Goal: Navigation & Orientation: Find specific page/section

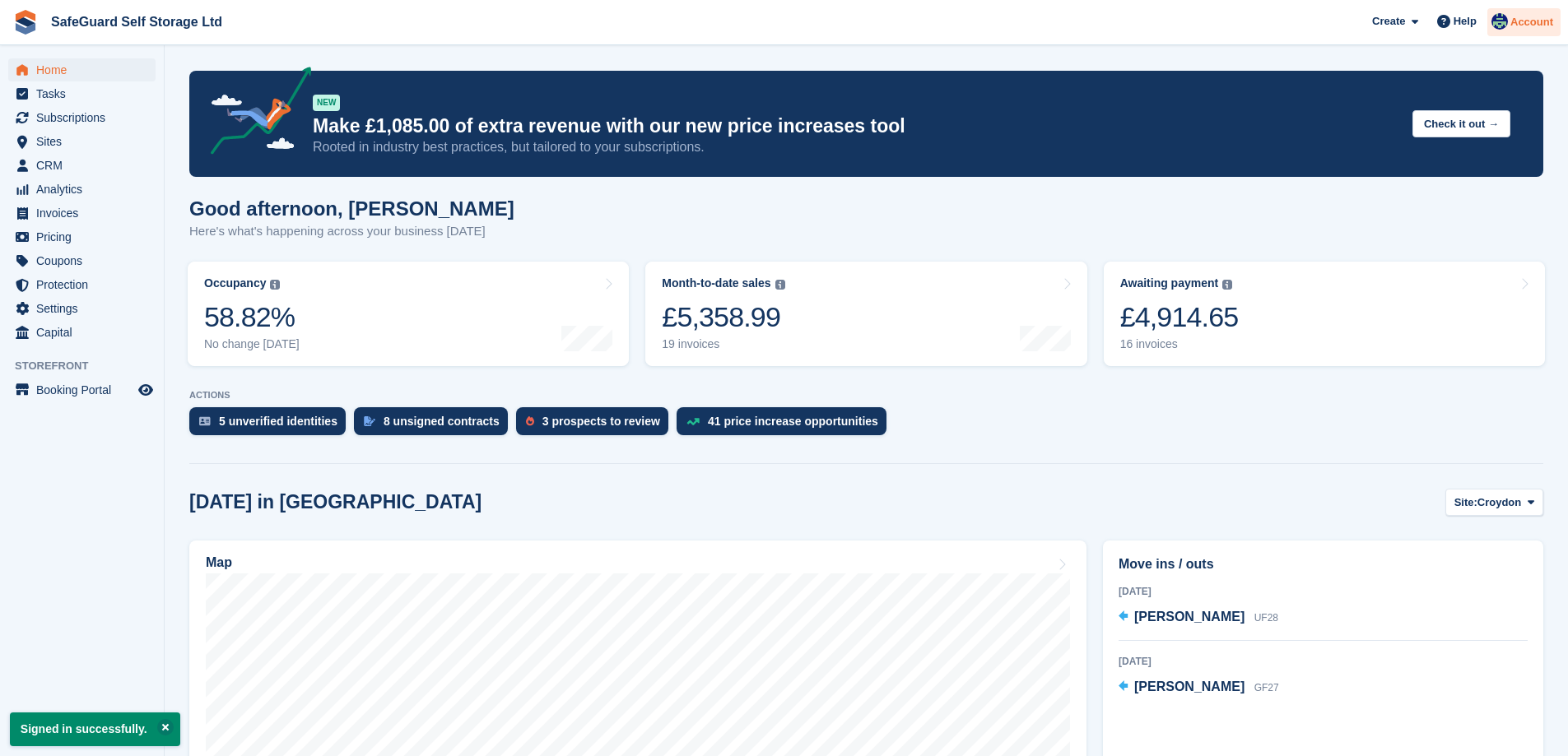
click at [1512, 29] on div "Account" at bounding box center [1524, 22] width 73 height 29
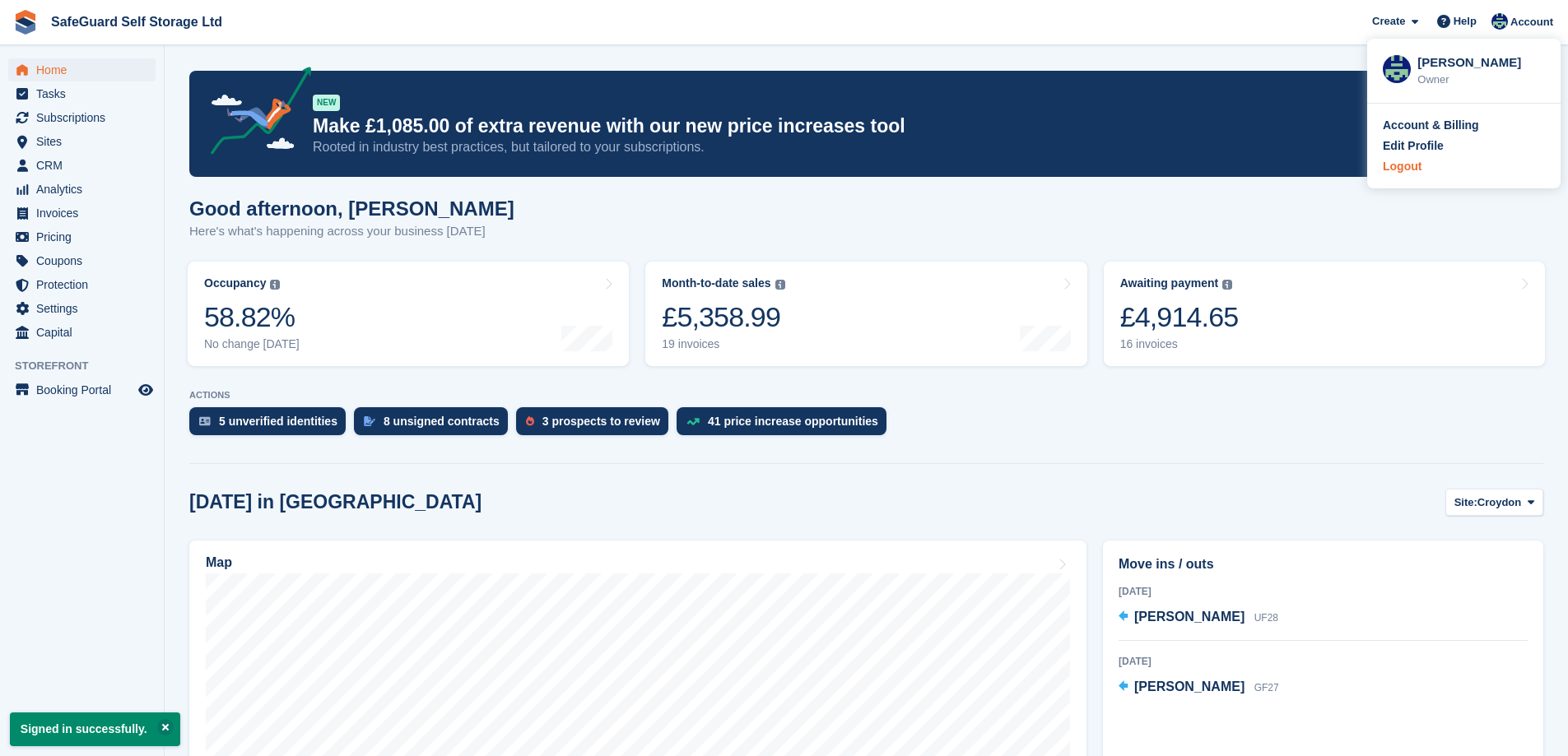
click at [1409, 164] on div "Logout" at bounding box center [1401, 167] width 38 height 18
